Goal: Navigation & Orientation: Find specific page/section

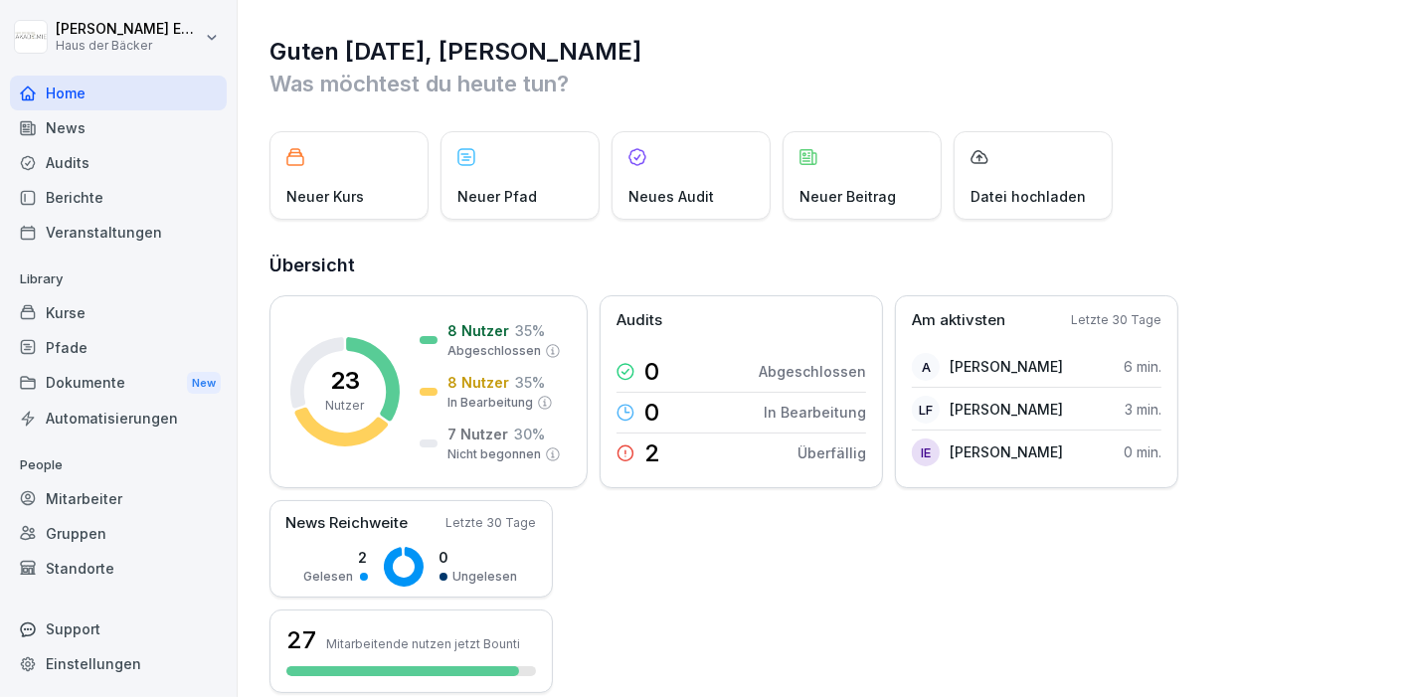
click at [127, 113] on div "News" at bounding box center [118, 127] width 217 height 35
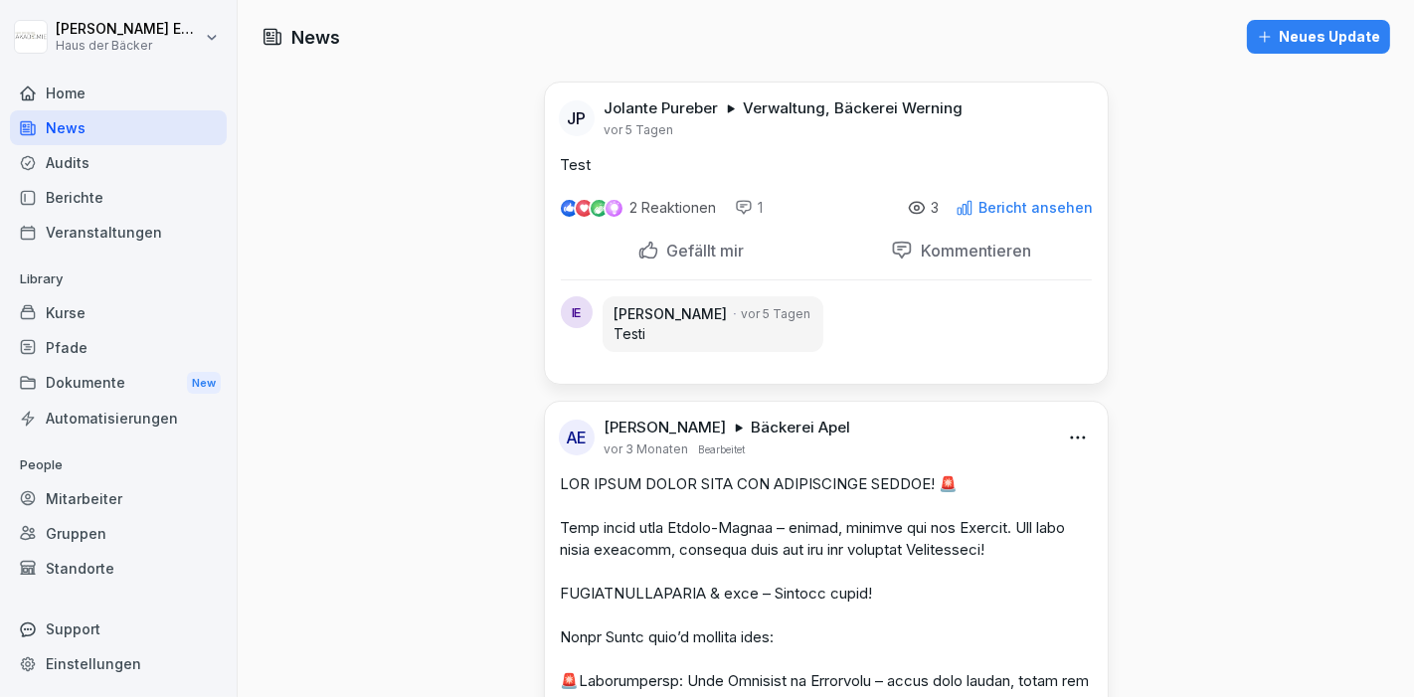
click at [1024, 214] on p "Bericht ansehen" at bounding box center [1037, 208] width 114 height 16
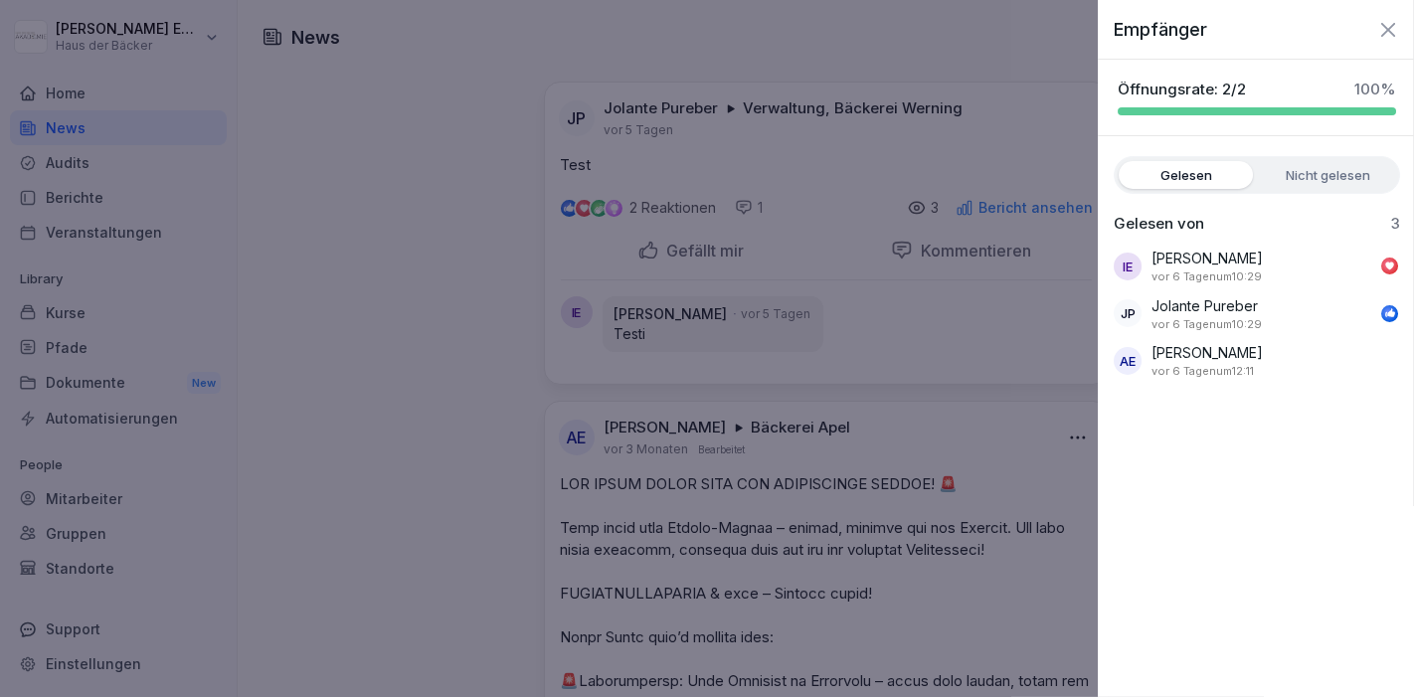
click at [1024, 214] on div at bounding box center [707, 348] width 1414 height 697
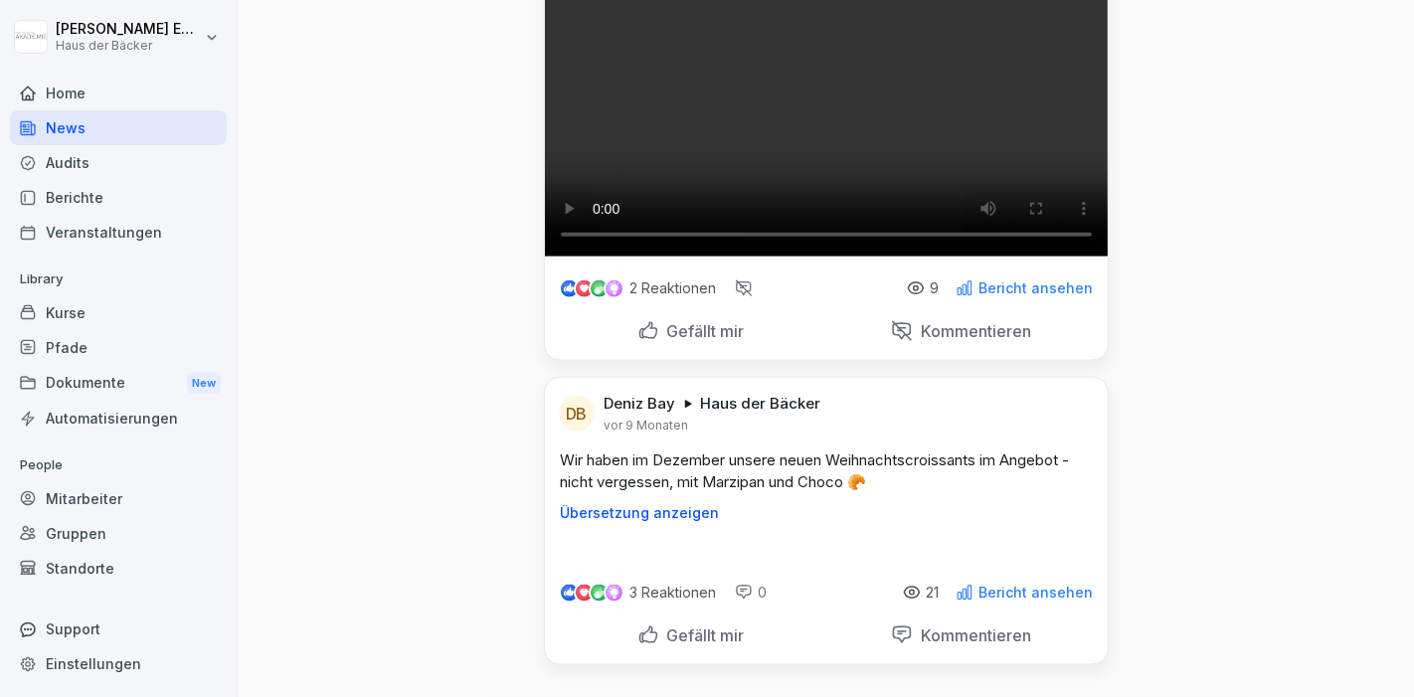
scroll to position [2520, 0]
click at [984, 296] on p "Bericht ansehen" at bounding box center [1037, 289] width 114 height 16
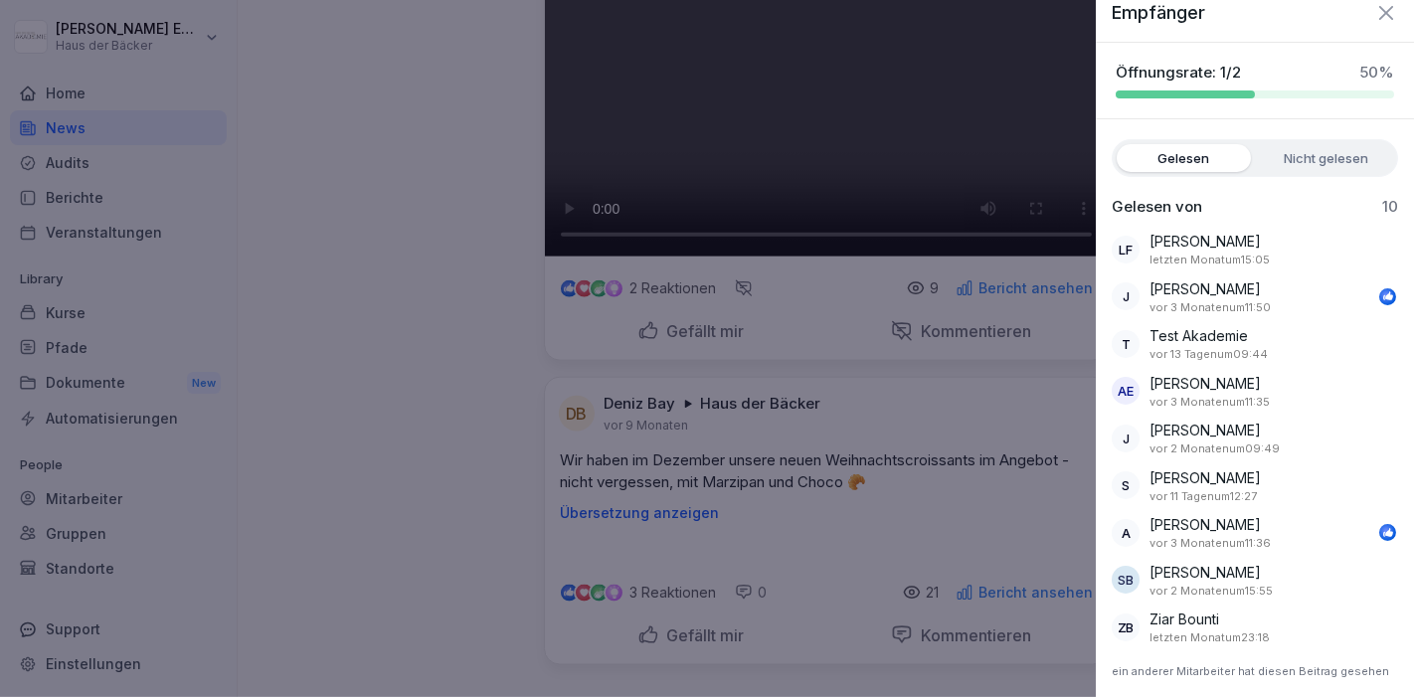
scroll to position [0, 0]
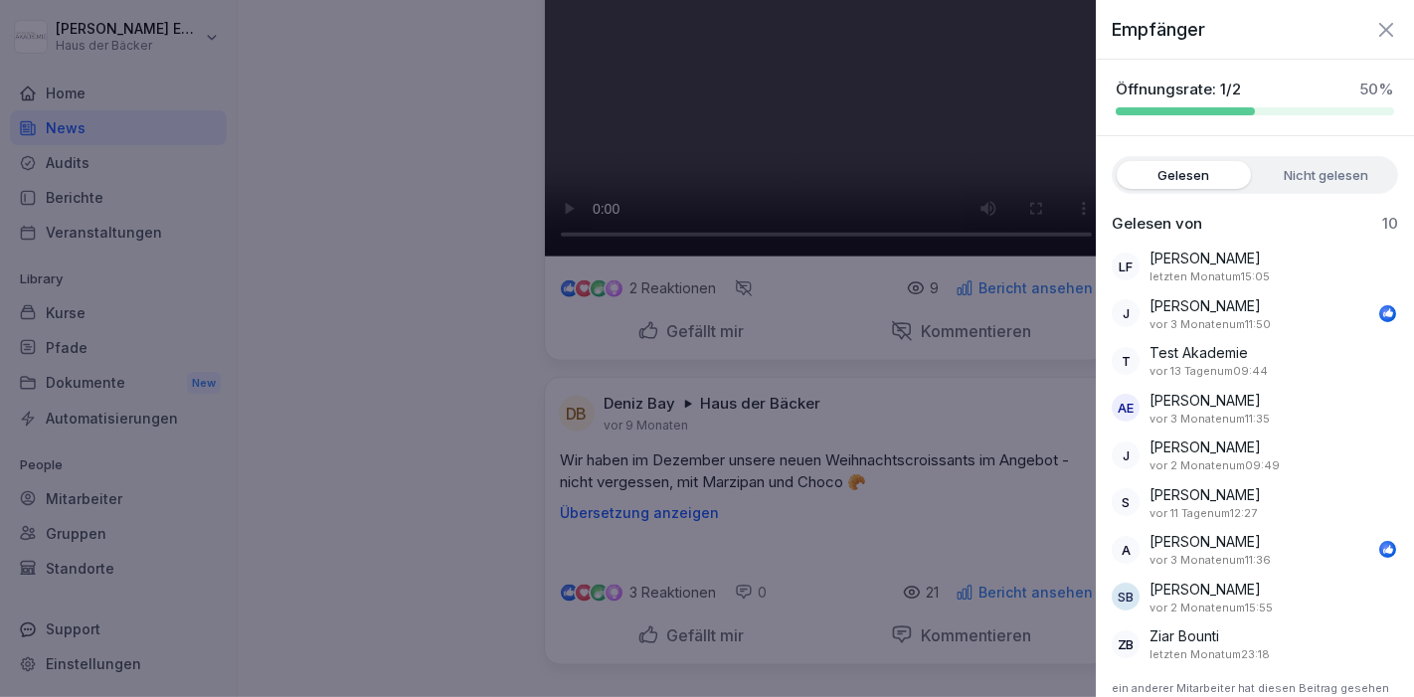
click at [1286, 185] on label "Nicht gelesen" at bounding box center [1326, 175] width 134 height 28
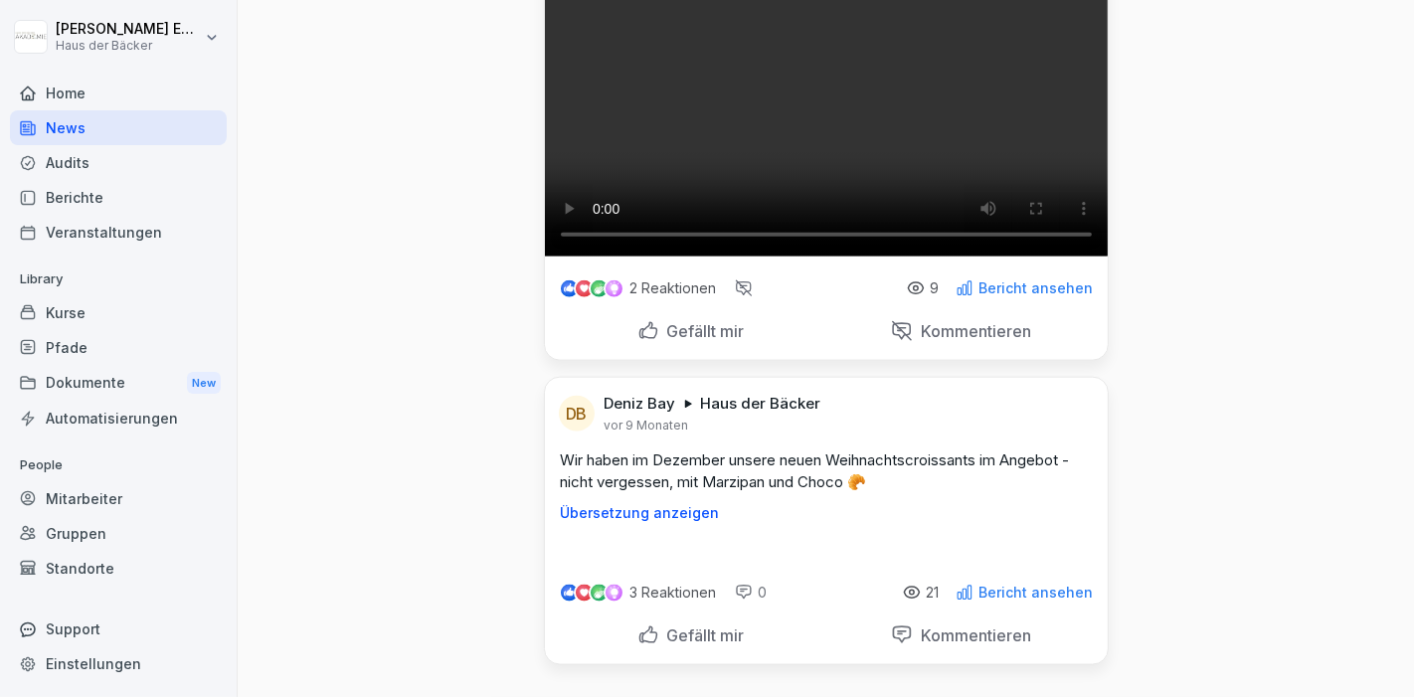
click at [166, 87] on div "Home" at bounding box center [118, 93] width 217 height 35
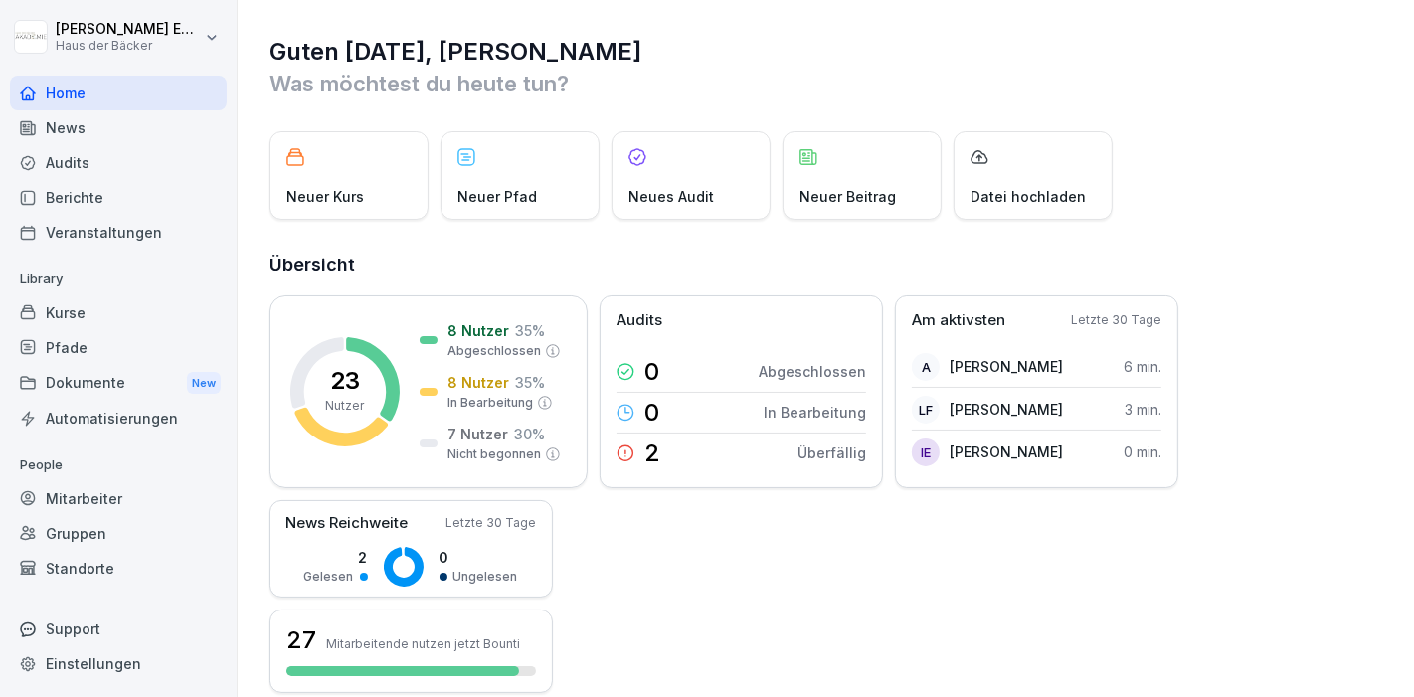
click at [68, 310] on div "Kurse" at bounding box center [118, 312] width 217 height 35
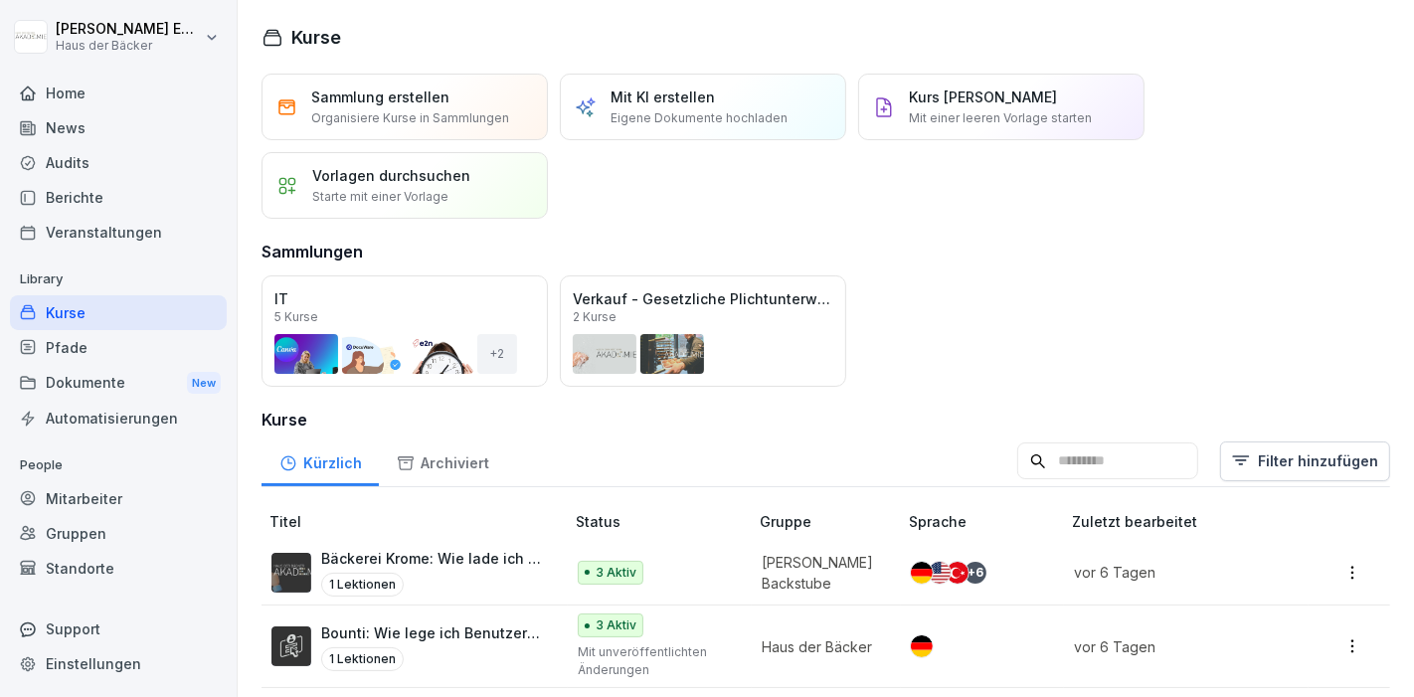
click at [86, 92] on div "Home" at bounding box center [118, 93] width 217 height 35
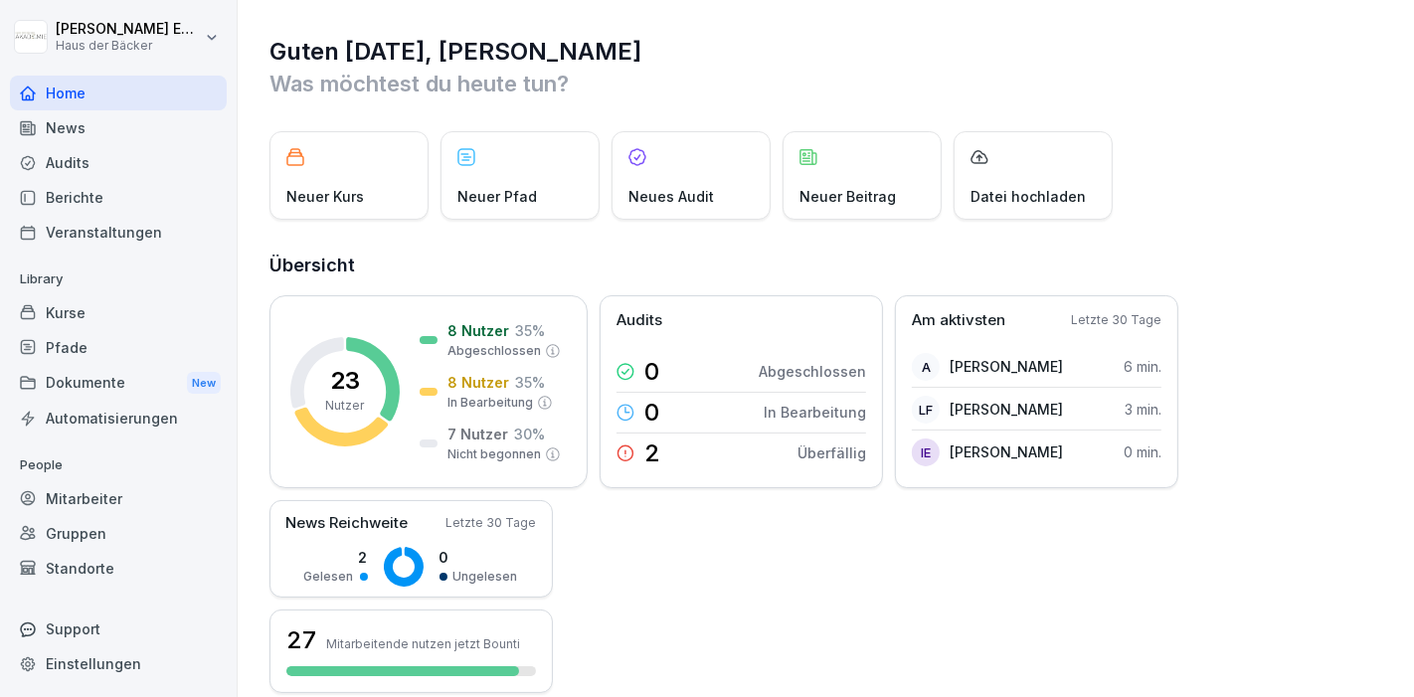
click at [126, 129] on div "News" at bounding box center [118, 127] width 217 height 35
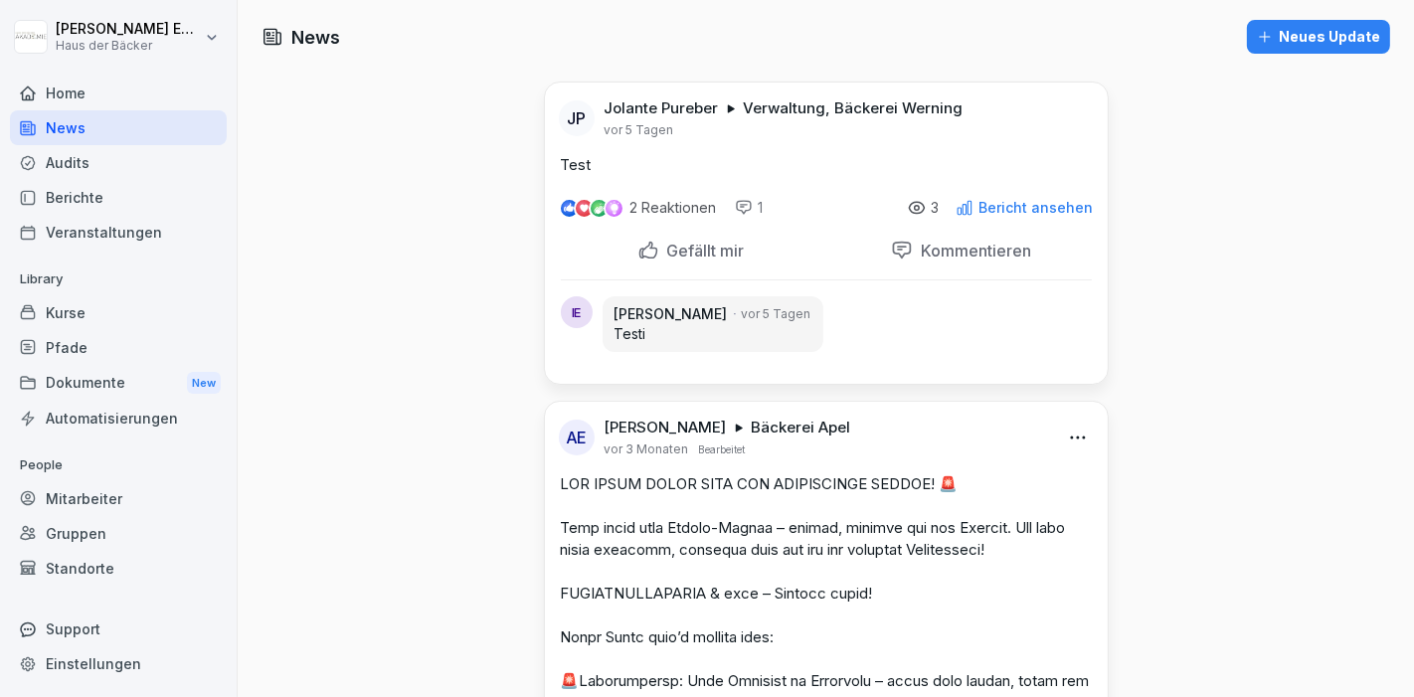
click at [135, 171] on div "Audits" at bounding box center [118, 162] width 217 height 35
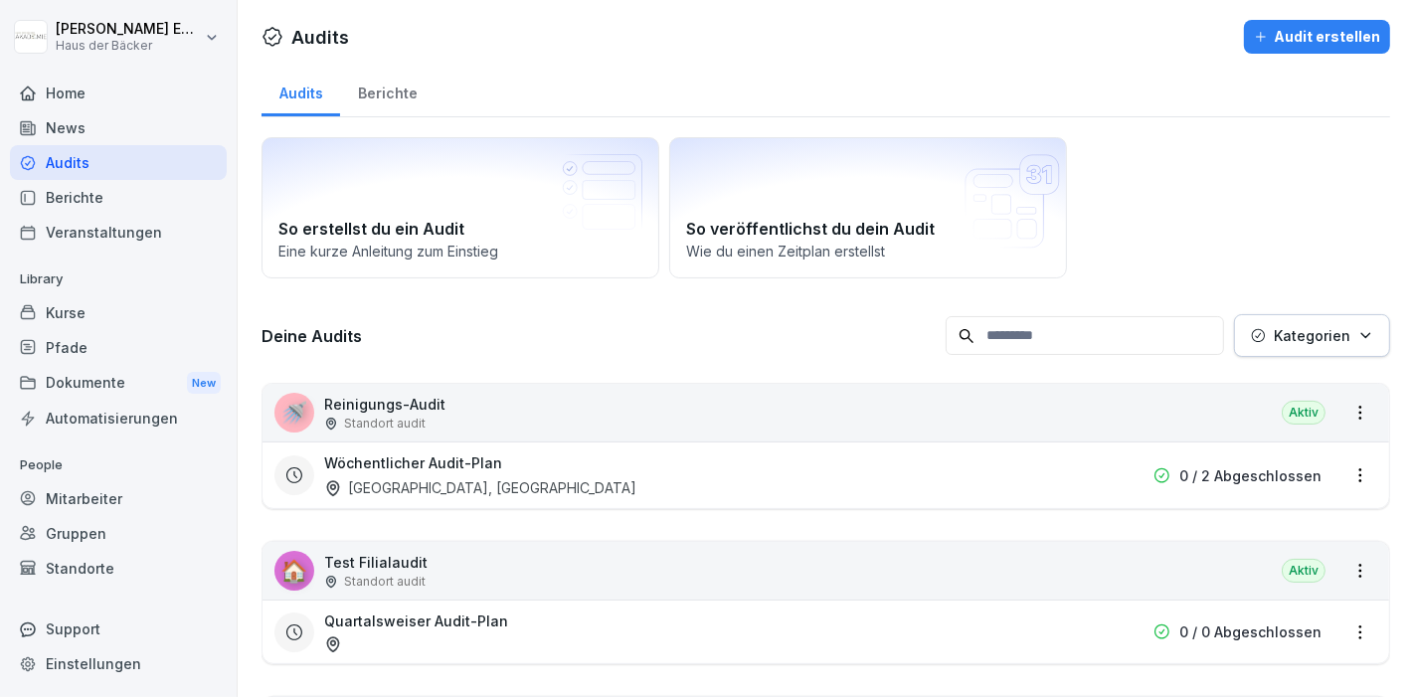
click at [141, 312] on div "Kurse" at bounding box center [118, 312] width 217 height 35
